Goal: Task Accomplishment & Management: Complete application form

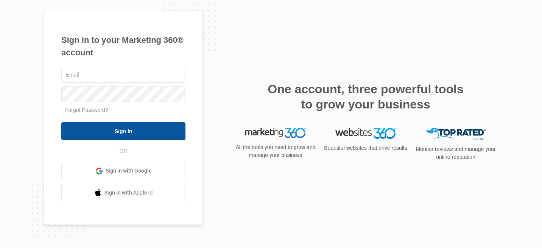
type input "[PERSON_NAME][EMAIL_ADDRESS][DOMAIN_NAME]"
click at [146, 136] on input "Sign In" at bounding box center [123, 131] width 124 height 18
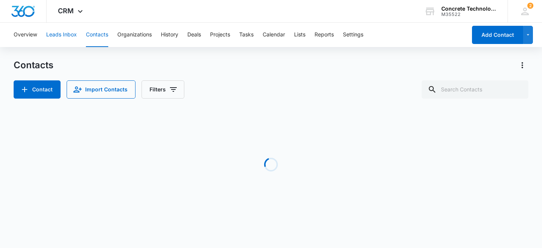
click at [69, 36] on button "Leads Inbox" at bounding box center [61, 35] width 31 height 24
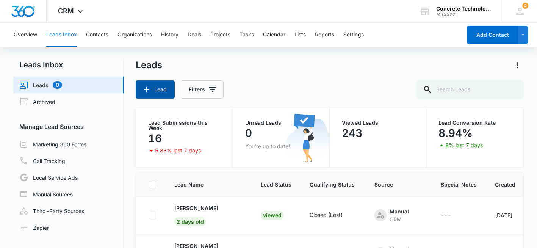
click at [157, 94] on button "Lead" at bounding box center [155, 89] width 39 height 18
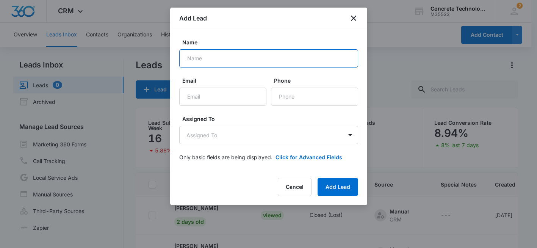
click at [208, 51] on input "Name" at bounding box center [268, 58] width 179 height 18
type input "Robert Pace"
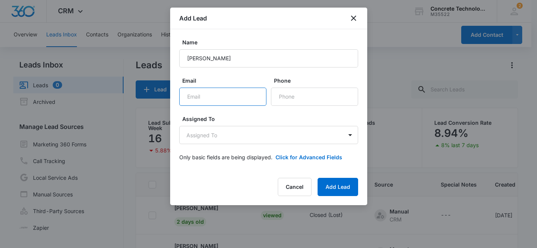
click at [203, 102] on input "Email" at bounding box center [222, 96] width 87 height 18
click at [197, 99] on input "Email" at bounding box center [222, 96] width 87 height 18
paste input "Rpace1974@gmail.com"
type input "Rpace1974@gmail.com"
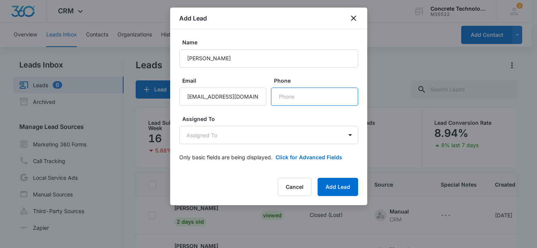
click at [291, 98] on input "Phone" at bounding box center [314, 96] width 87 height 18
click at [290, 95] on input "Phone" at bounding box center [314, 96] width 87 height 18
paste input "1 (214) 478-8685"
click at [282, 97] on input "Phone" at bounding box center [314, 96] width 87 height 18
drag, startPoint x: 324, startPoint y: 97, endPoint x: 237, endPoint y: 103, distance: 87.7
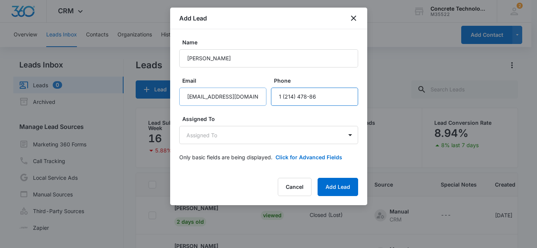
click at [237, 103] on div "Email Rpace1974@gmail.com Phone" at bounding box center [268, 91] width 179 height 29
paste input "85"
type input "1 (214) 478-8685"
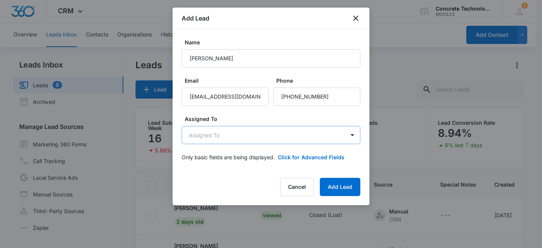
click at [335, 133] on body "CRM Apps Reputation Websites Forms CRM Email Social Shop Payments POS Content A…" at bounding box center [271, 156] width 542 height 312
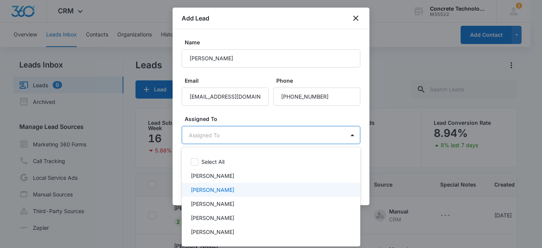
click at [234, 194] on div "Larry Cutsinger" at bounding box center [271, 190] width 179 height 14
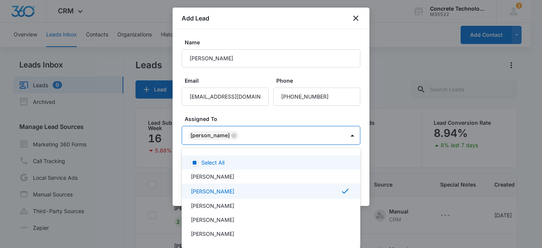
click at [286, 117] on div at bounding box center [271, 124] width 542 height 248
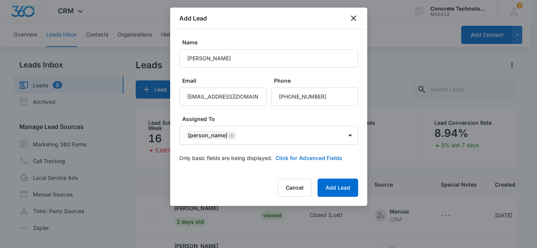
click at [291, 157] on button "Click for Advanced Fields" at bounding box center [308, 158] width 67 height 8
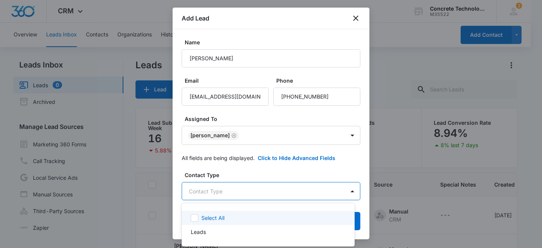
click at [245, 191] on body "CRM Apps Reputation Websites Forms CRM Email Social Shop Payments POS Content A…" at bounding box center [271, 124] width 542 height 248
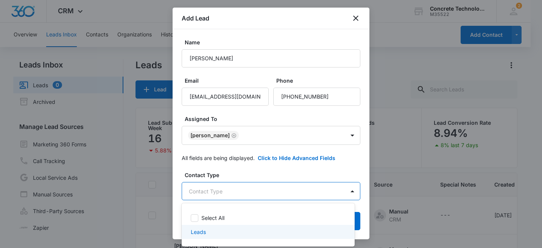
click at [214, 232] on div "Leads" at bounding box center [267, 232] width 153 height 8
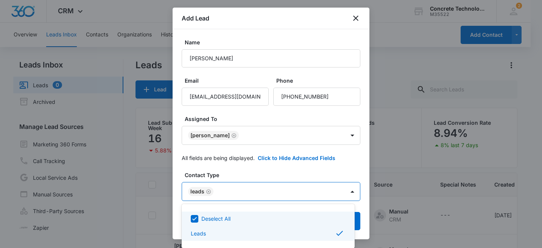
click at [272, 172] on div at bounding box center [271, 124] width 542 height 248
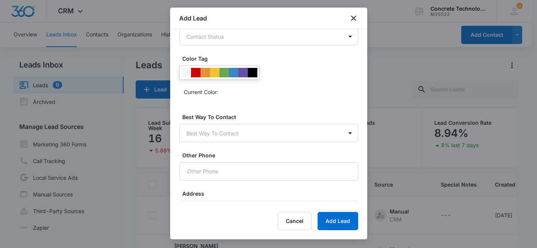
scroll to position [280, 0]
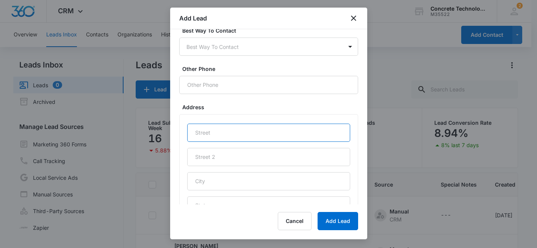
click at [238, 131] on input "text" at bounding box center [268, 132] width 163 height 18
type input "Facebook Lead 9/7"
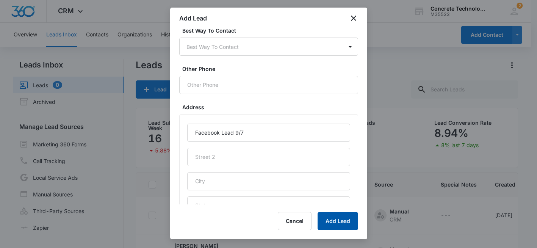
click at [339, 215] on button "Add Lead" at bounding box center [337, 221] width 41 height 18
